Goal: Information Seeking & Learning: Learn about a topic

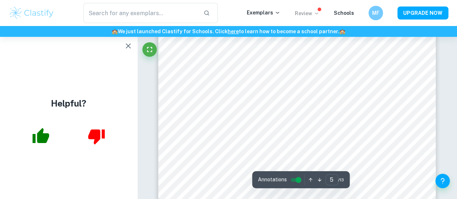
scroll to position [1584, 0]
click at [130, 44] on icon "button" at bounding box center [128, 45] width 5 height 5
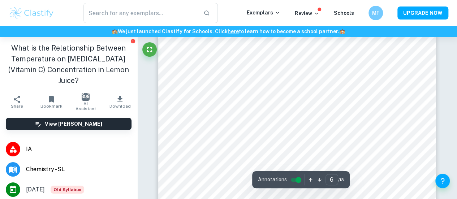
scroll to position [2025, 0]
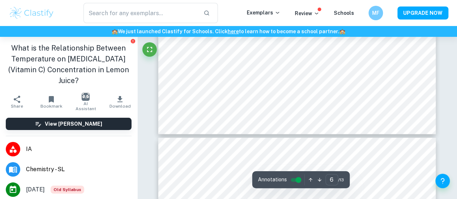
type input "5"
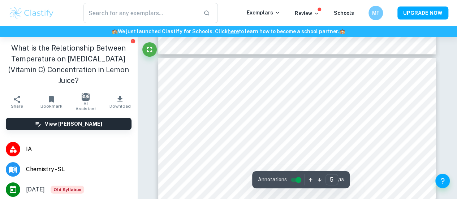
scroll to position [1529, 0]
